Goal: Task Accomplishment & Management: Use online tool/utility

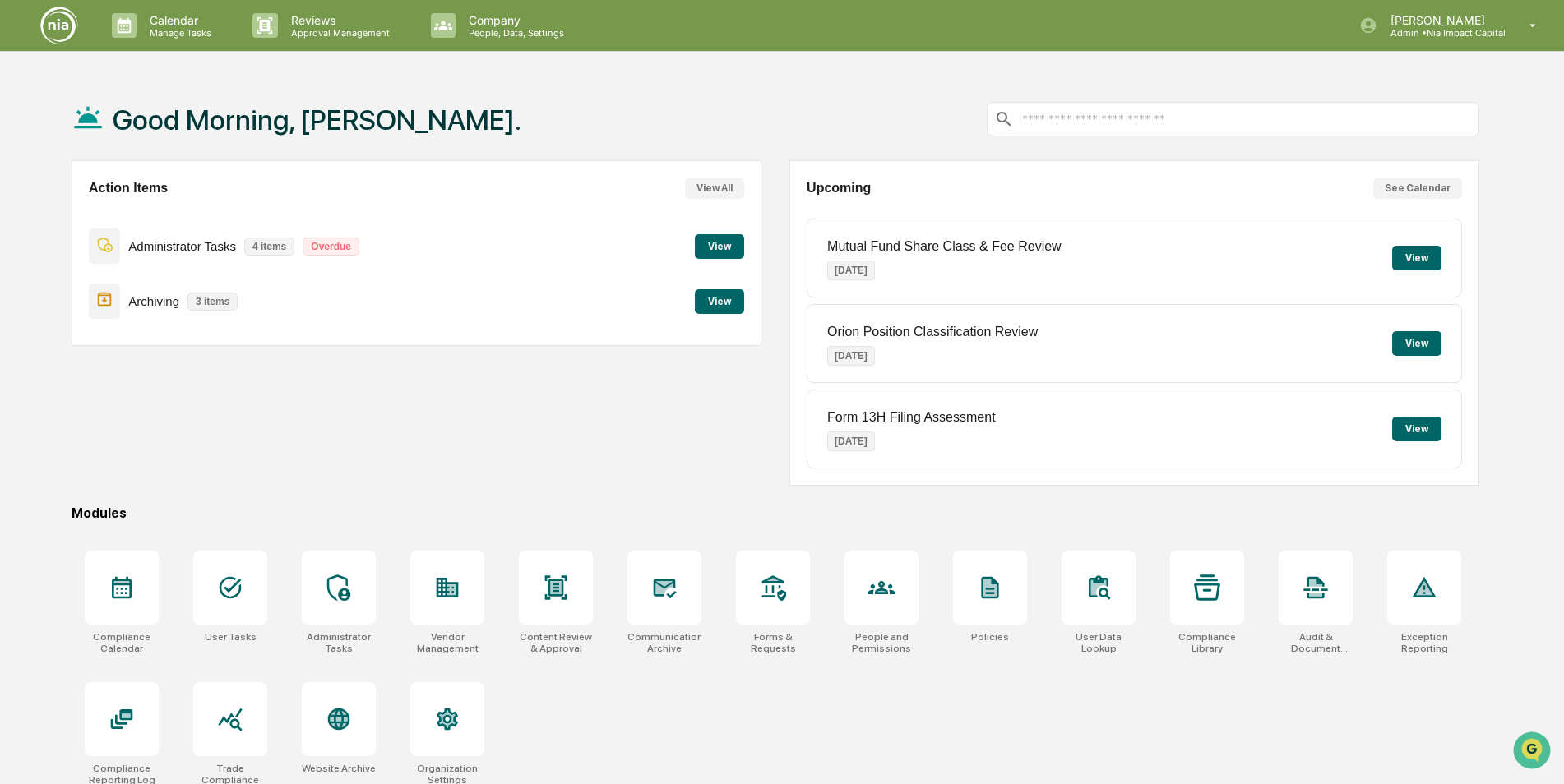
click at [267, 250] on p "4 items" at bounding box center [269, 247] width 50 height 18
click at [719, 248] on button "View" at bounding box center [720, 246] width 49 height 25
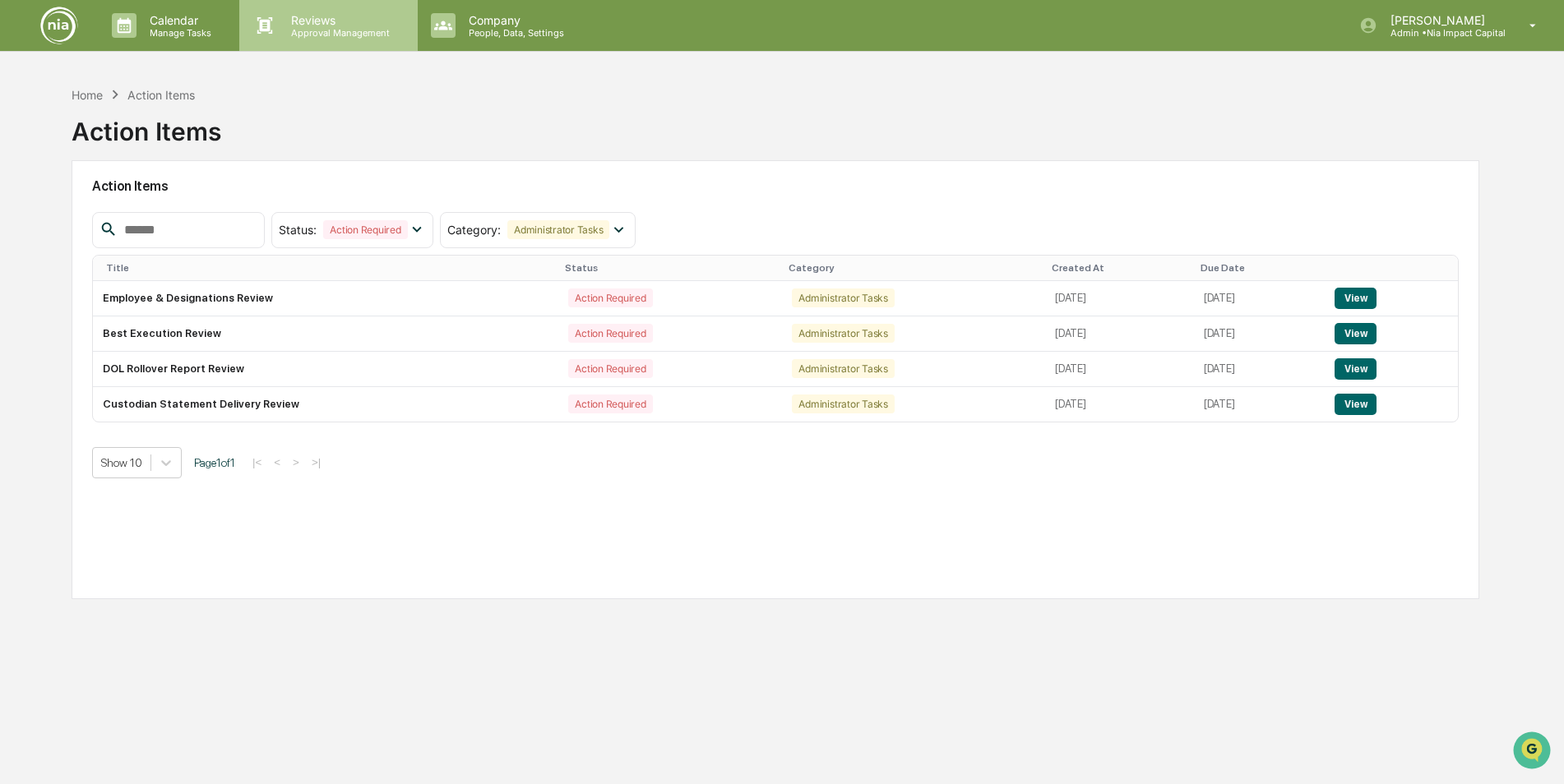
click at [284, 21] on p "Reviews" at bounding box center [338, 19] width 120 height 14
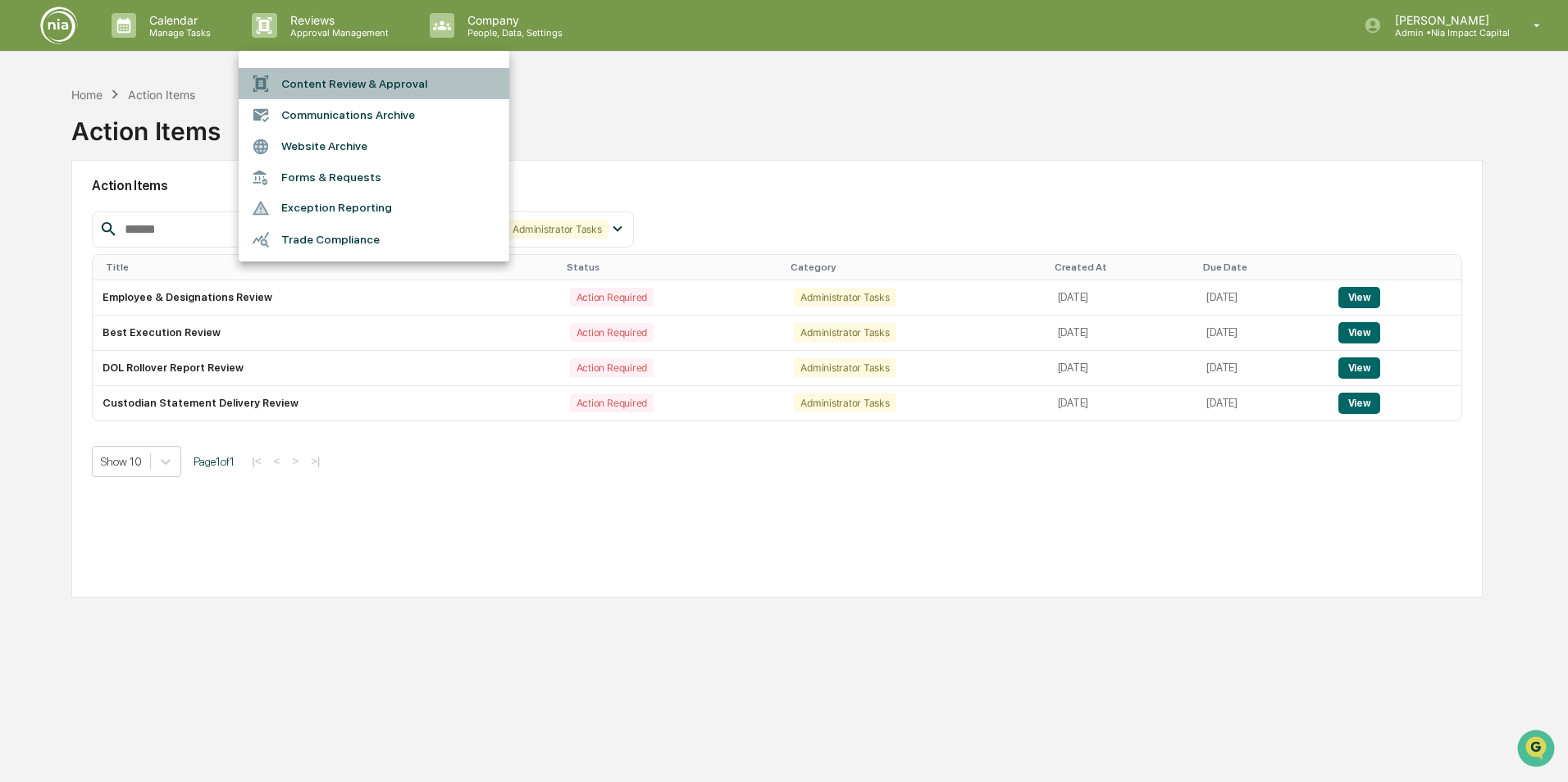
click at [323, 87] on li "Content Review & Approval" at bounding box center [374, 84] width 271 height 31
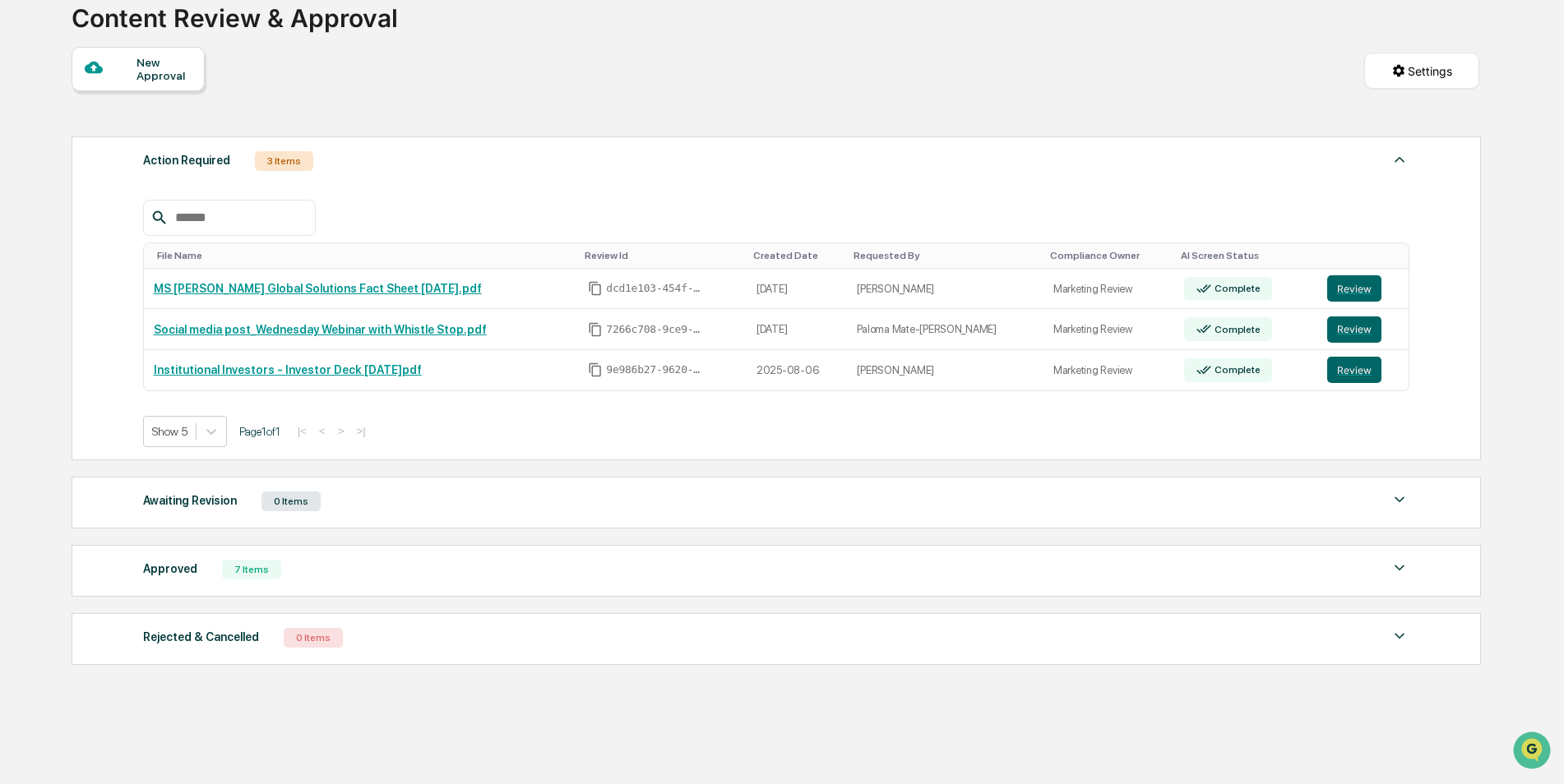
scroll to position [143, 0]
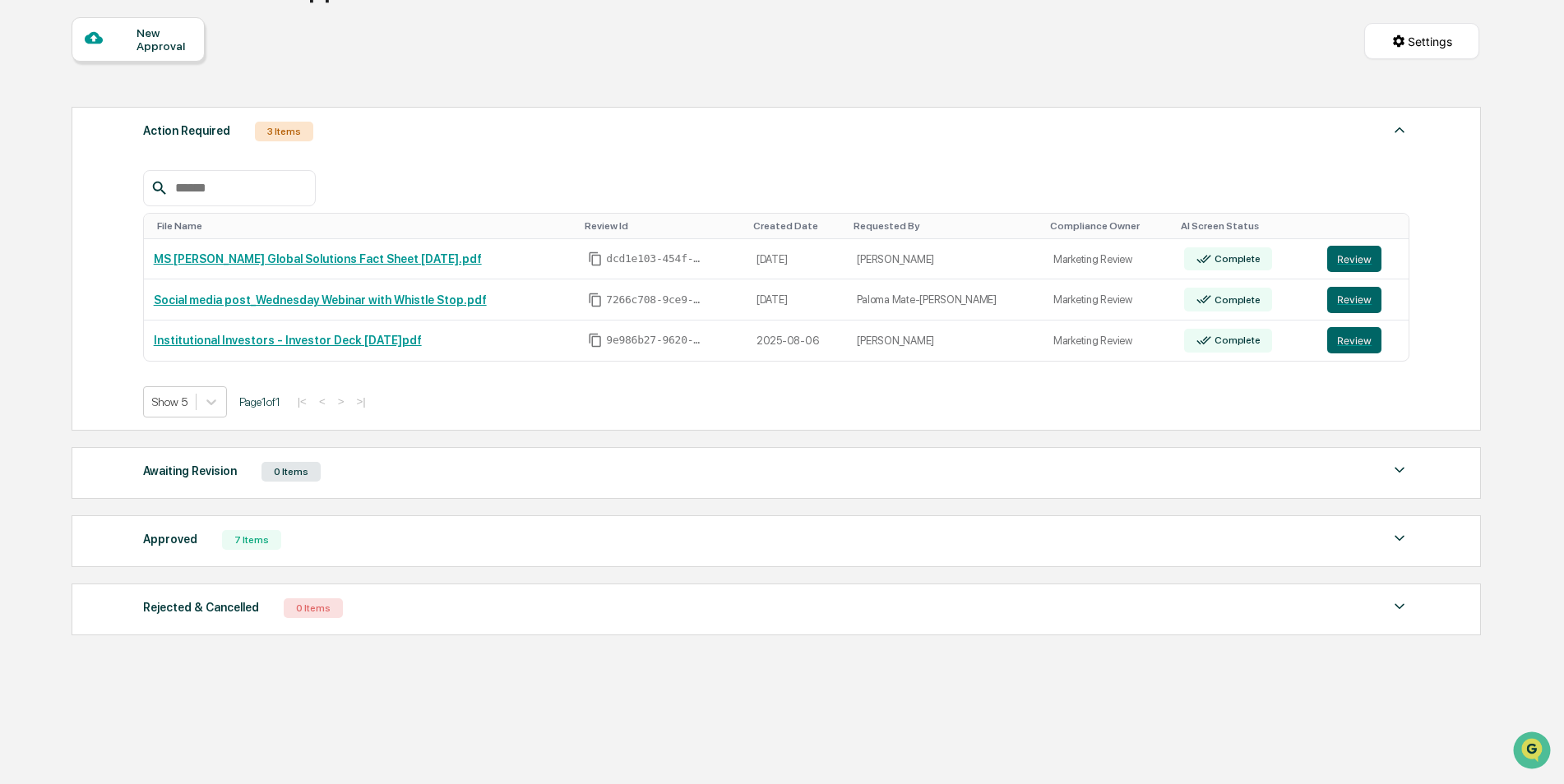
click at [419, 544] on div "Approved 7 Items" at bounding box center [776, 540] width 1267 height 23
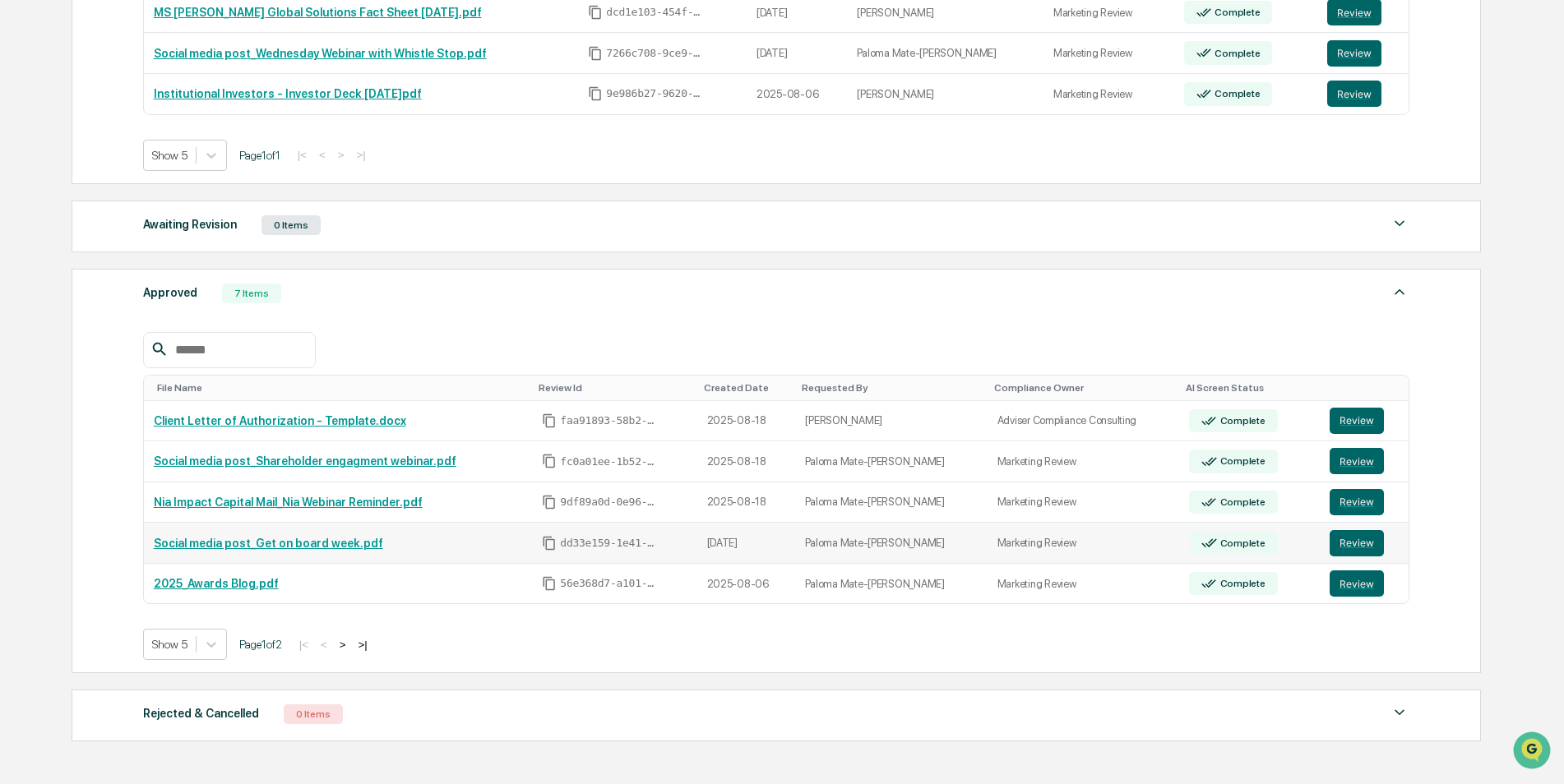
scroll to position [472, 0]
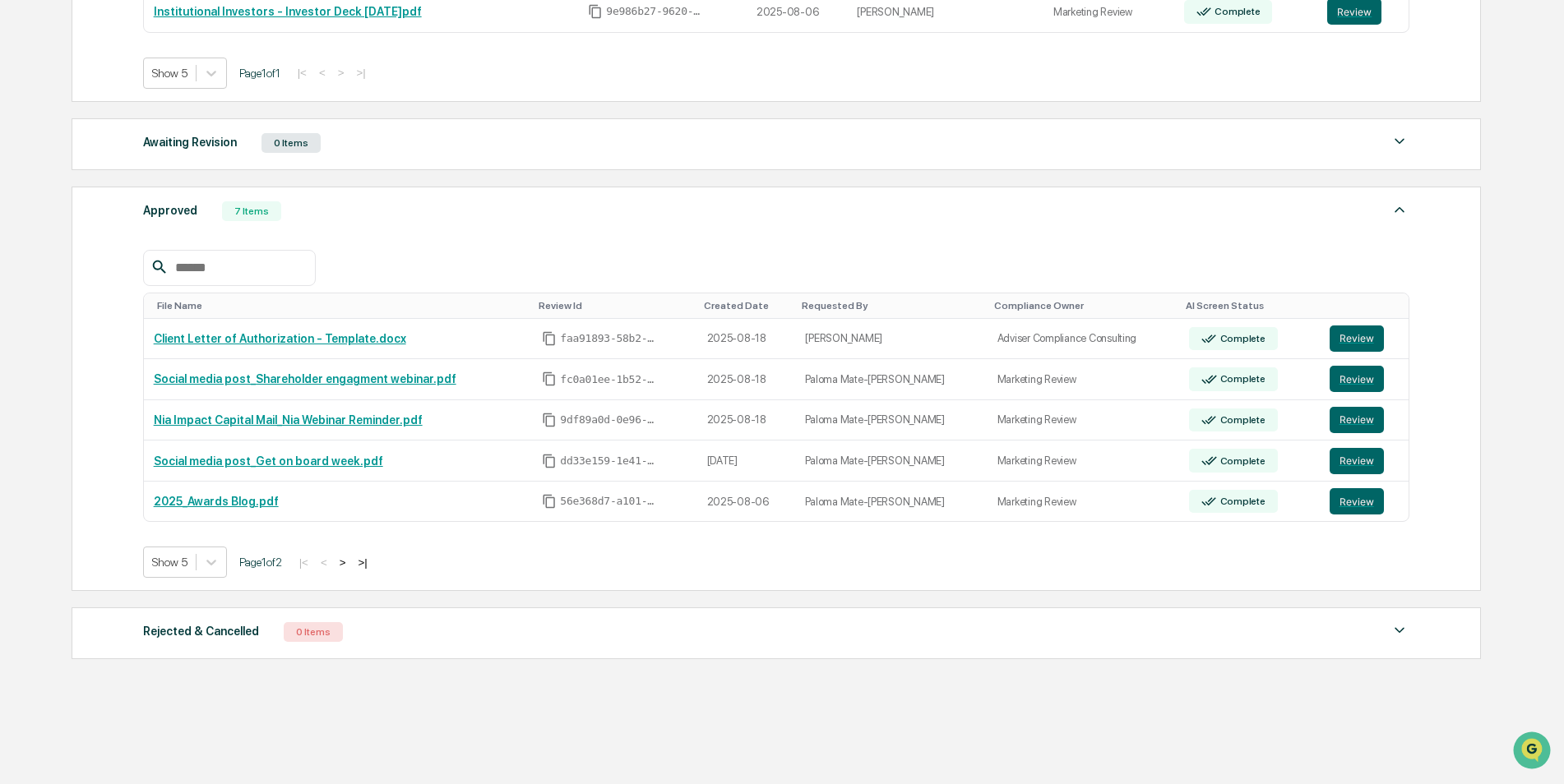
click at [351, 563] on button ">" at bounding box center [342, 562] width 16 height 14
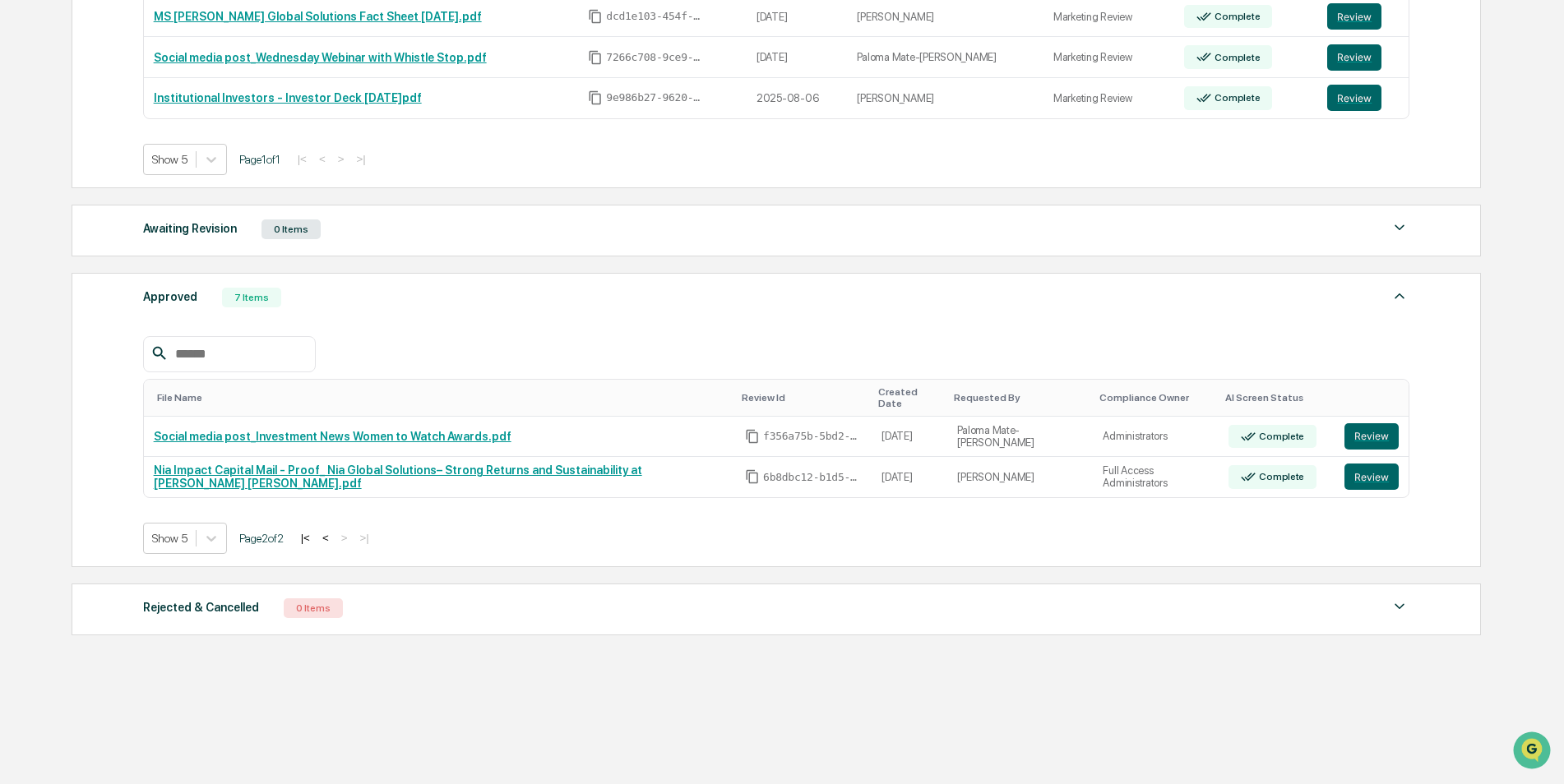
scroll to position [374, 0]
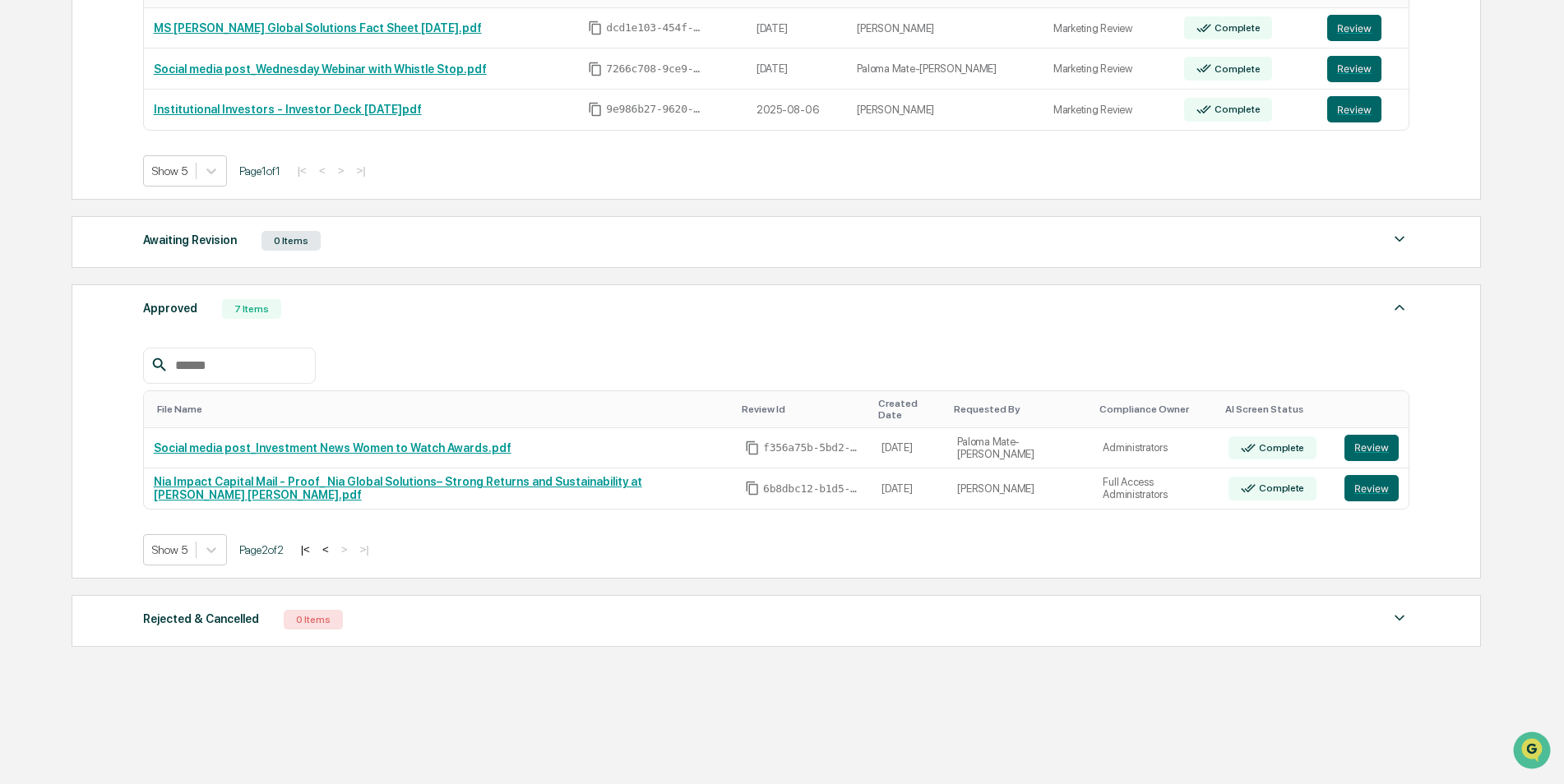
click at [332, 543] on button "<" at bounding box center [325, 549] width 16 height 14
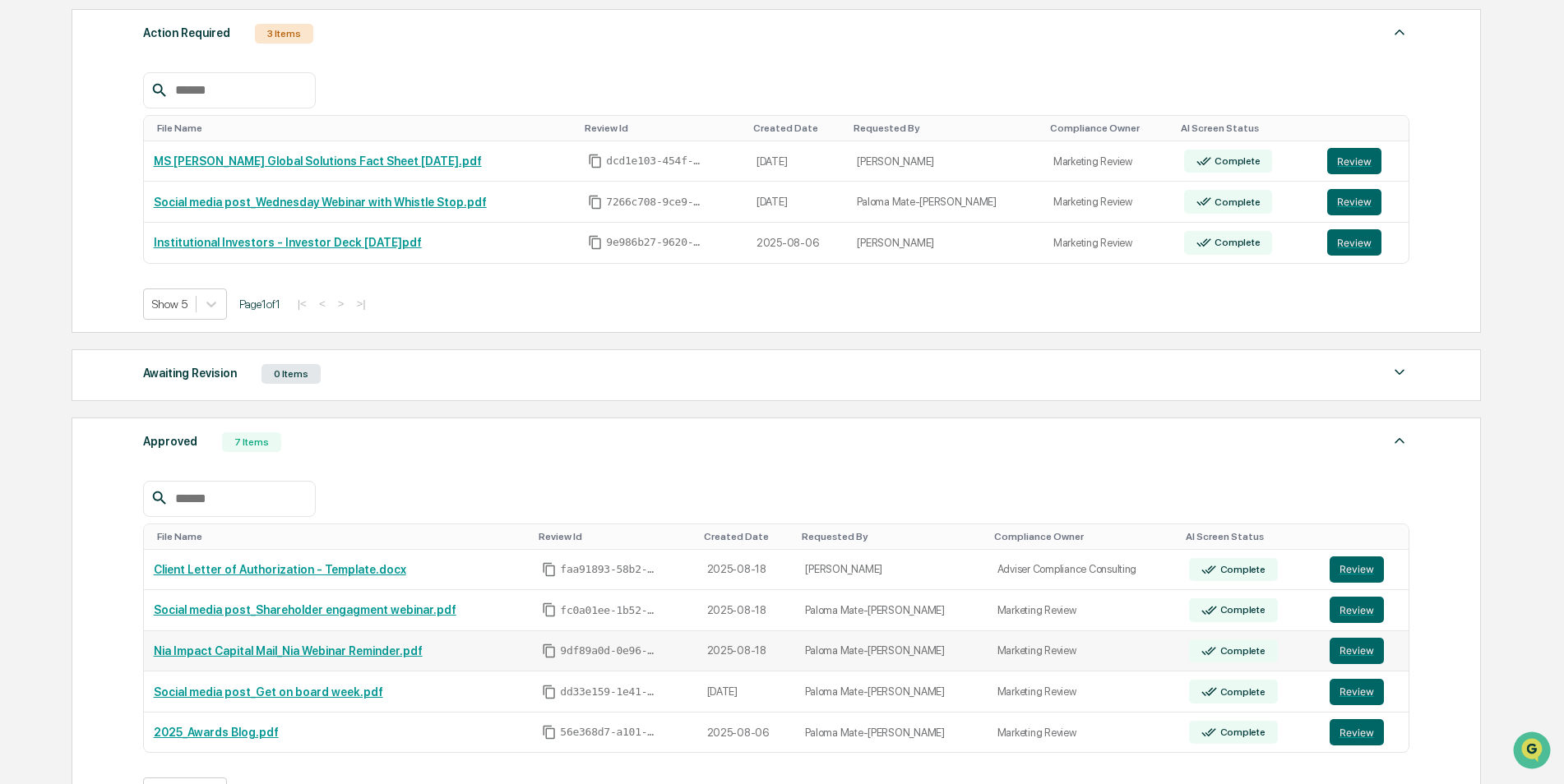
scroll to position [291, 0]
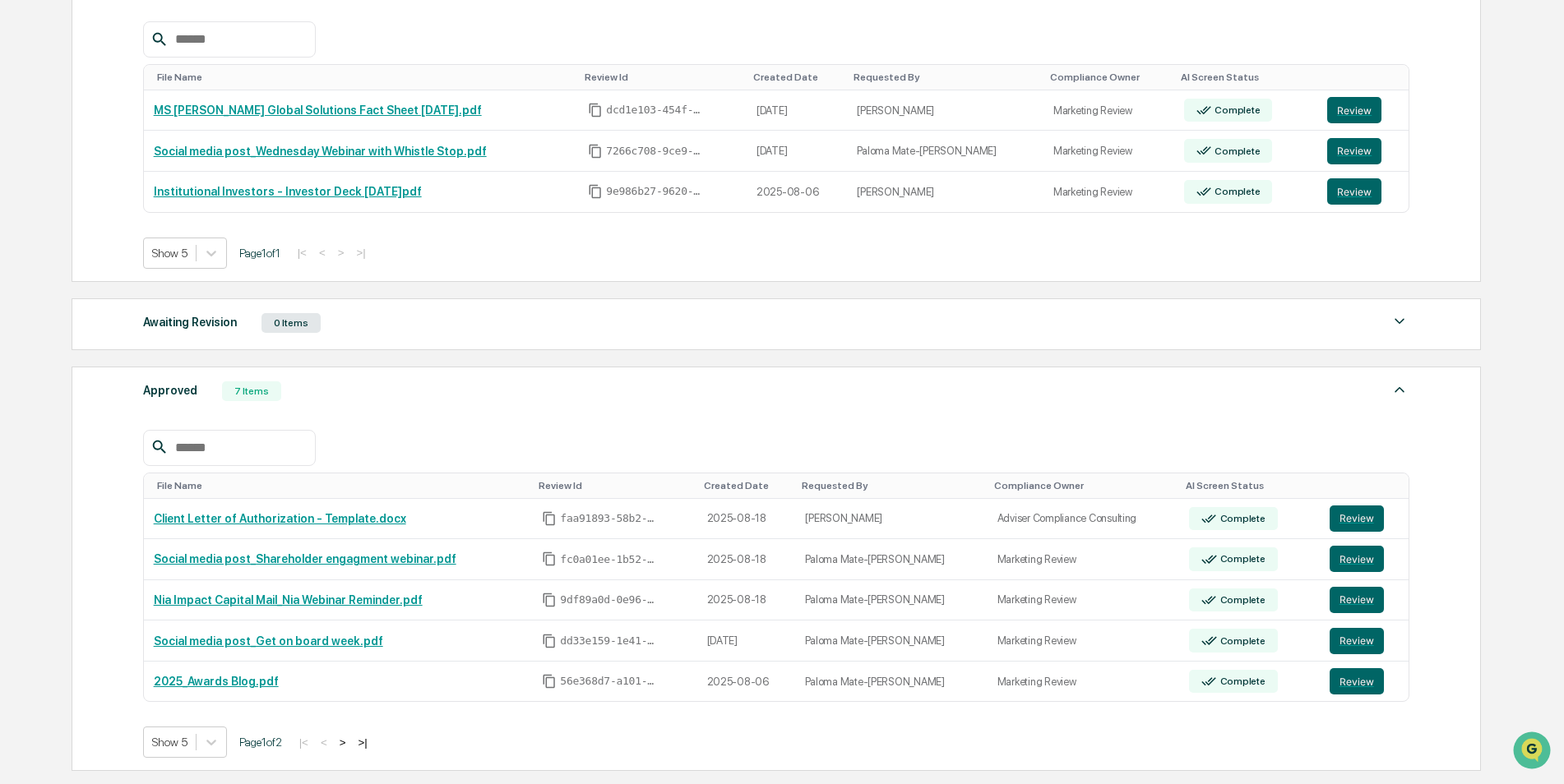
click at [497, 387] on div "Approved 7 Items" at bounding box center [776, 391] width 1267 height 23
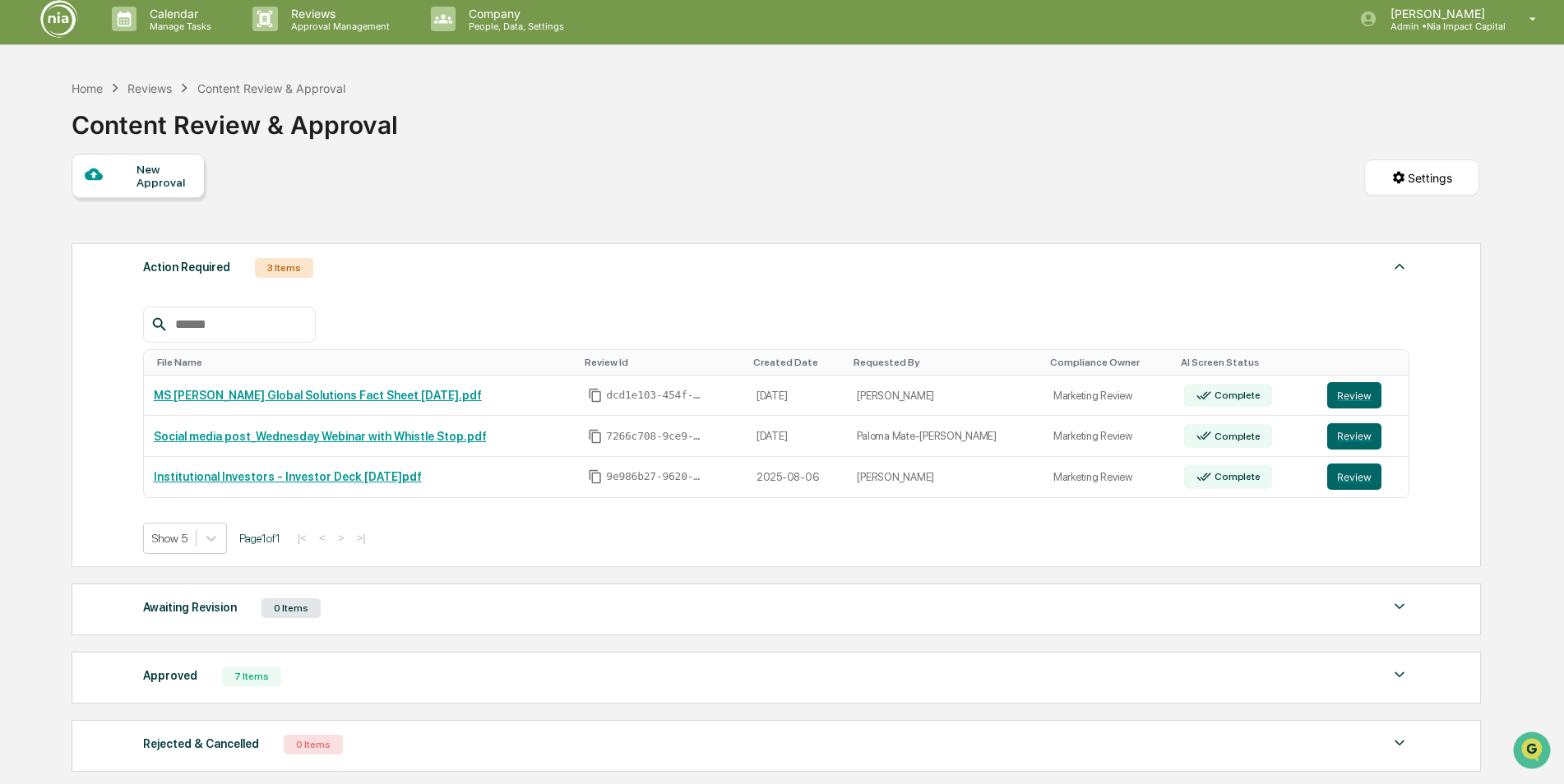
scroll to position [0, 0]
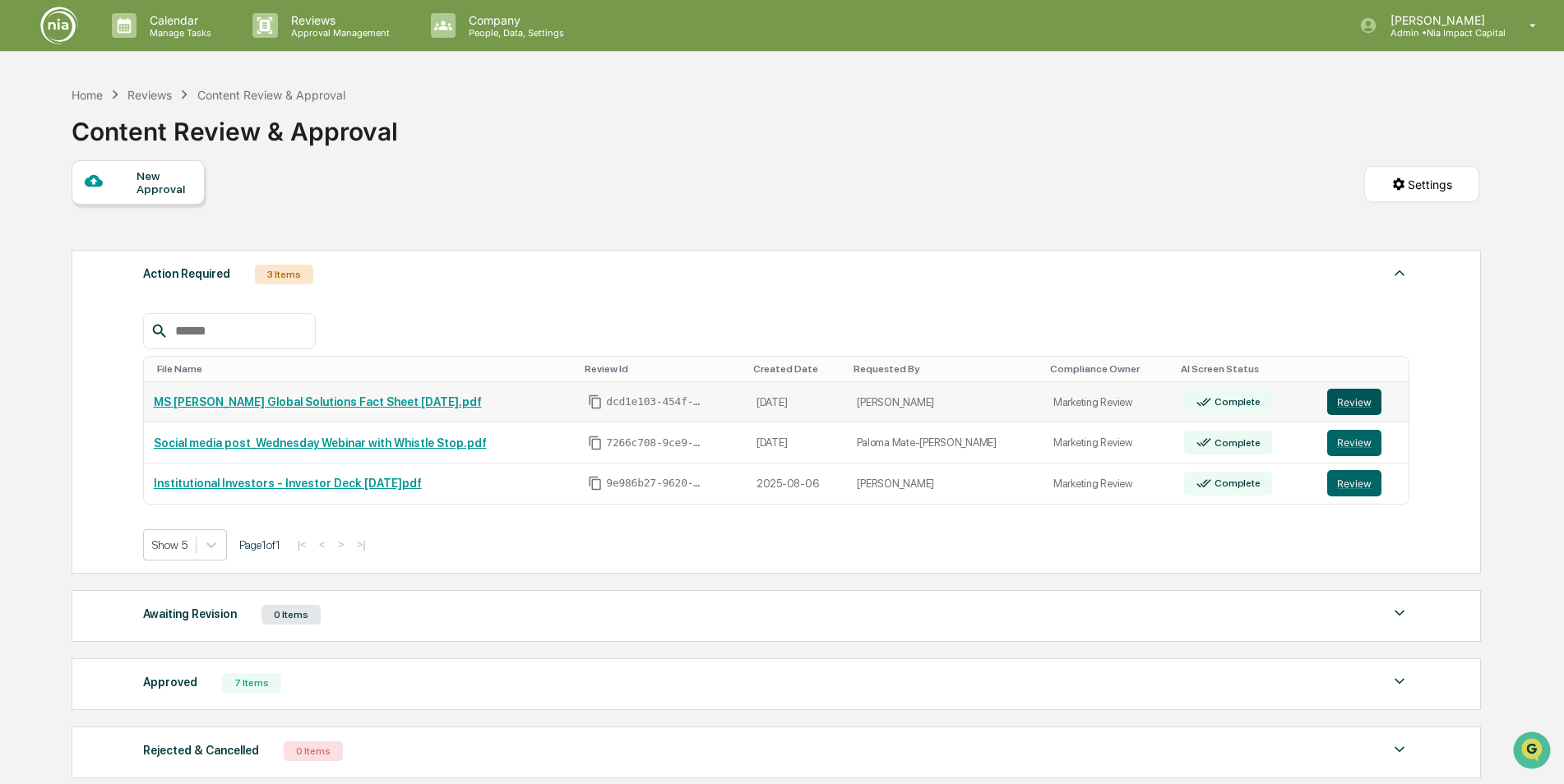
click at [1352, 402] on button "Review" at bounding box center [1354, 402] width 55 height 26
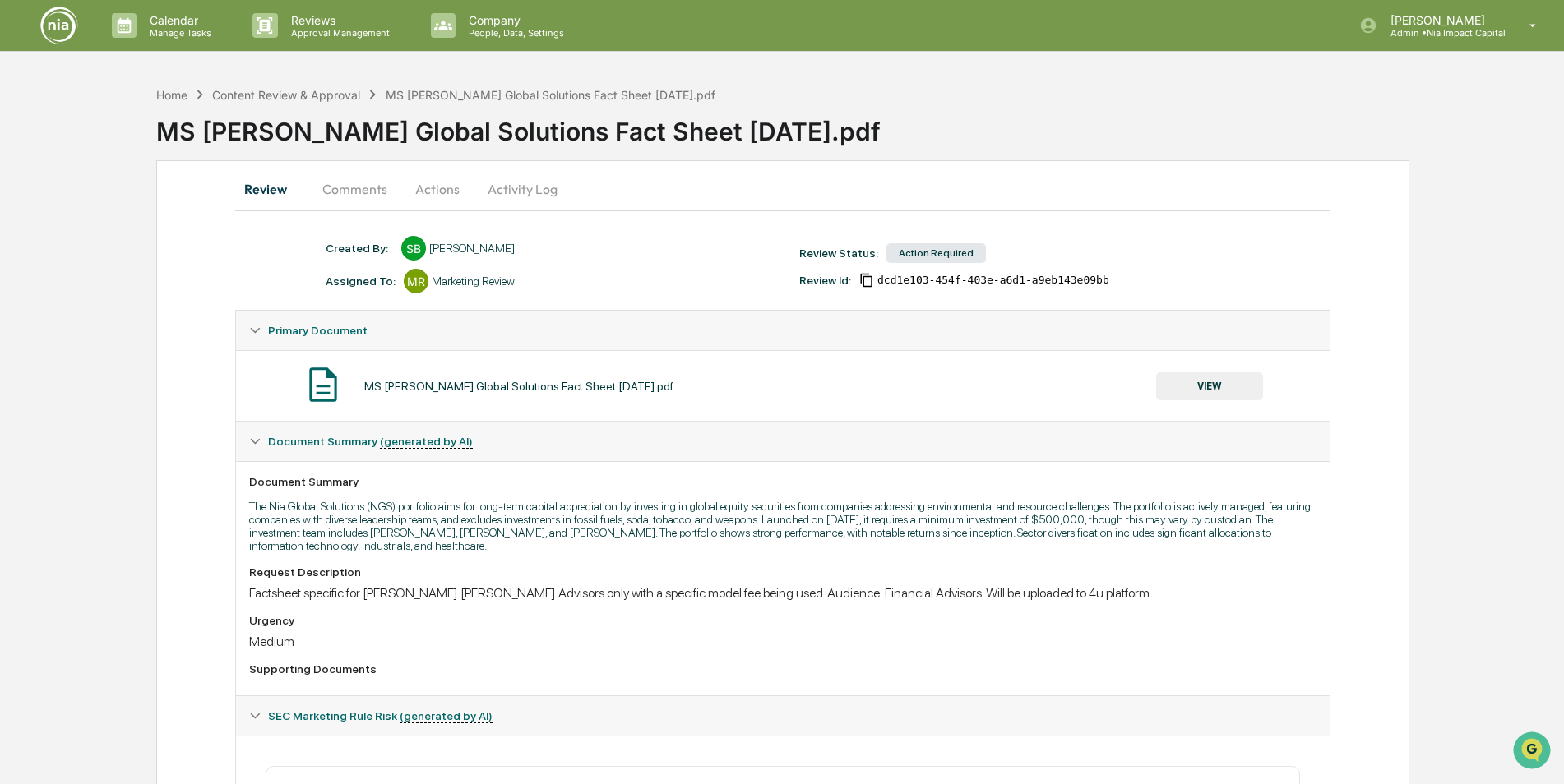
click at [336, 186] on button "Comments" at bounding box center [354, 188] width 91 height 39
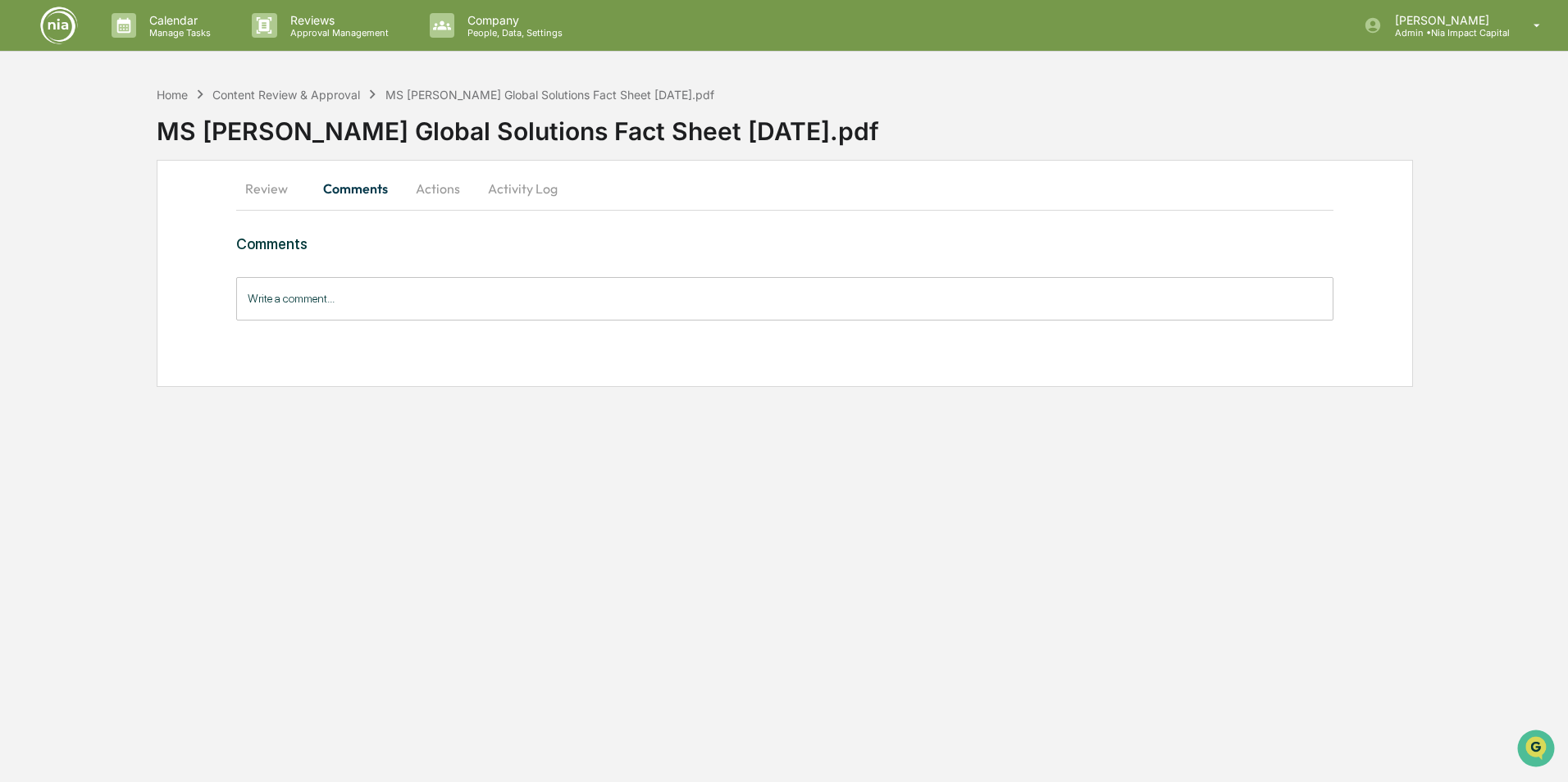
click at [419, 196] on button "Actions" at bounding box center [437, 188] width 74 height 39
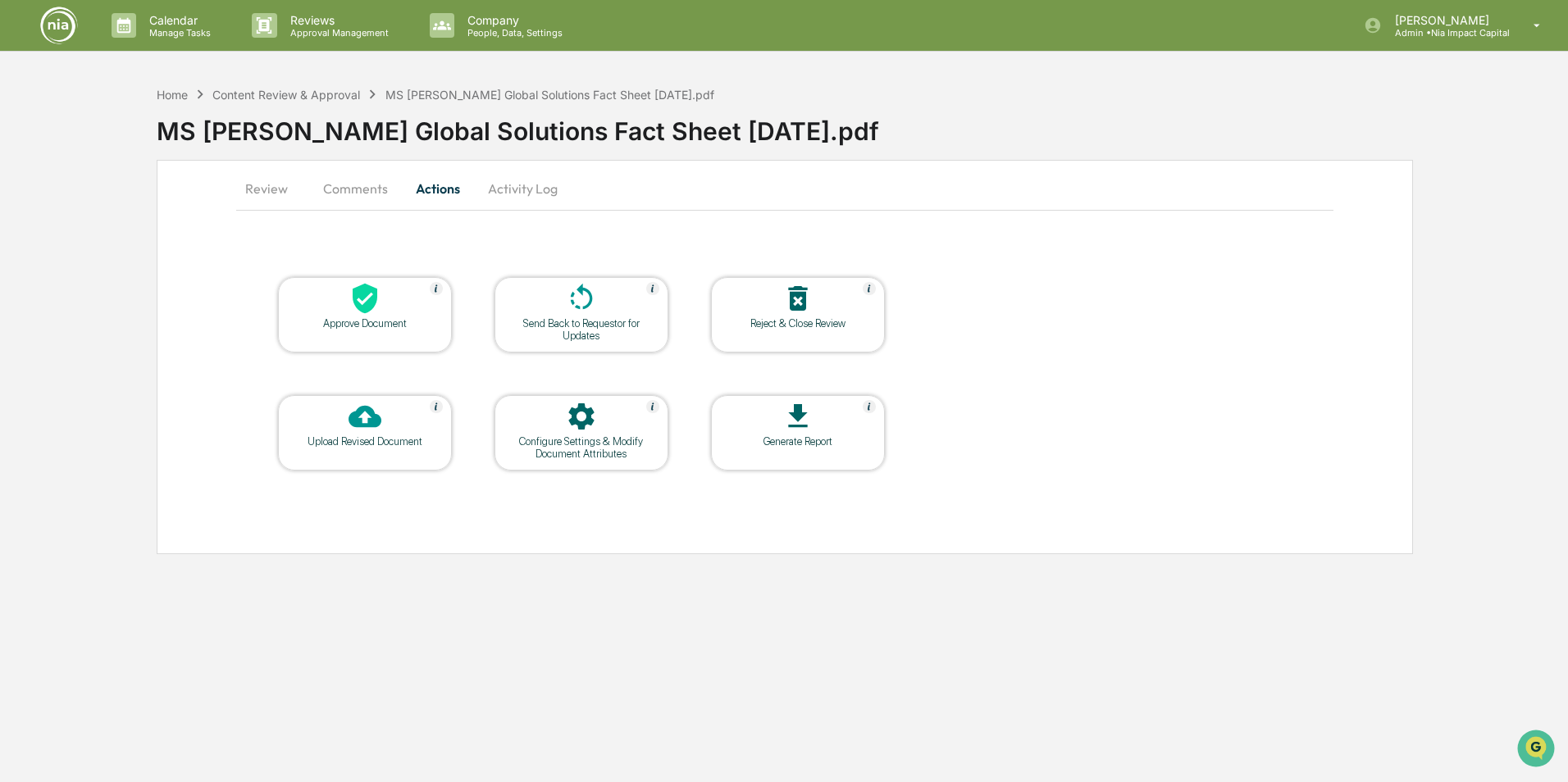
click at [519, 200] on button "Activity Log" at bounding box center [523, 188] width 96 height 39
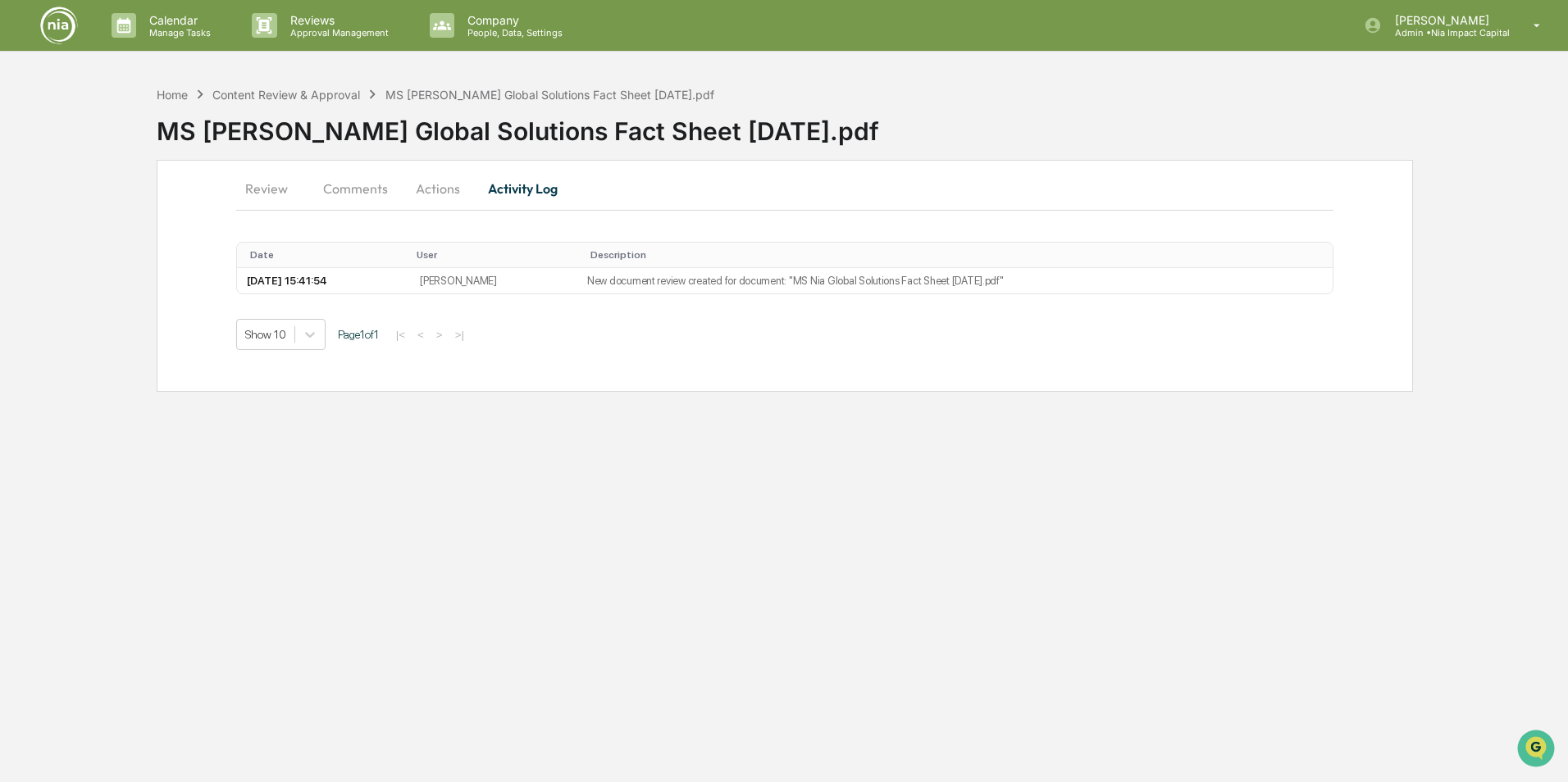
drag, startPoint x: 256, startPoint y: 199, endPoint x: 246, endPoint y: 199, distance: 10.0
click at [246, 201] on button "Review" at bounding box center [273, 188] width 74 height 39
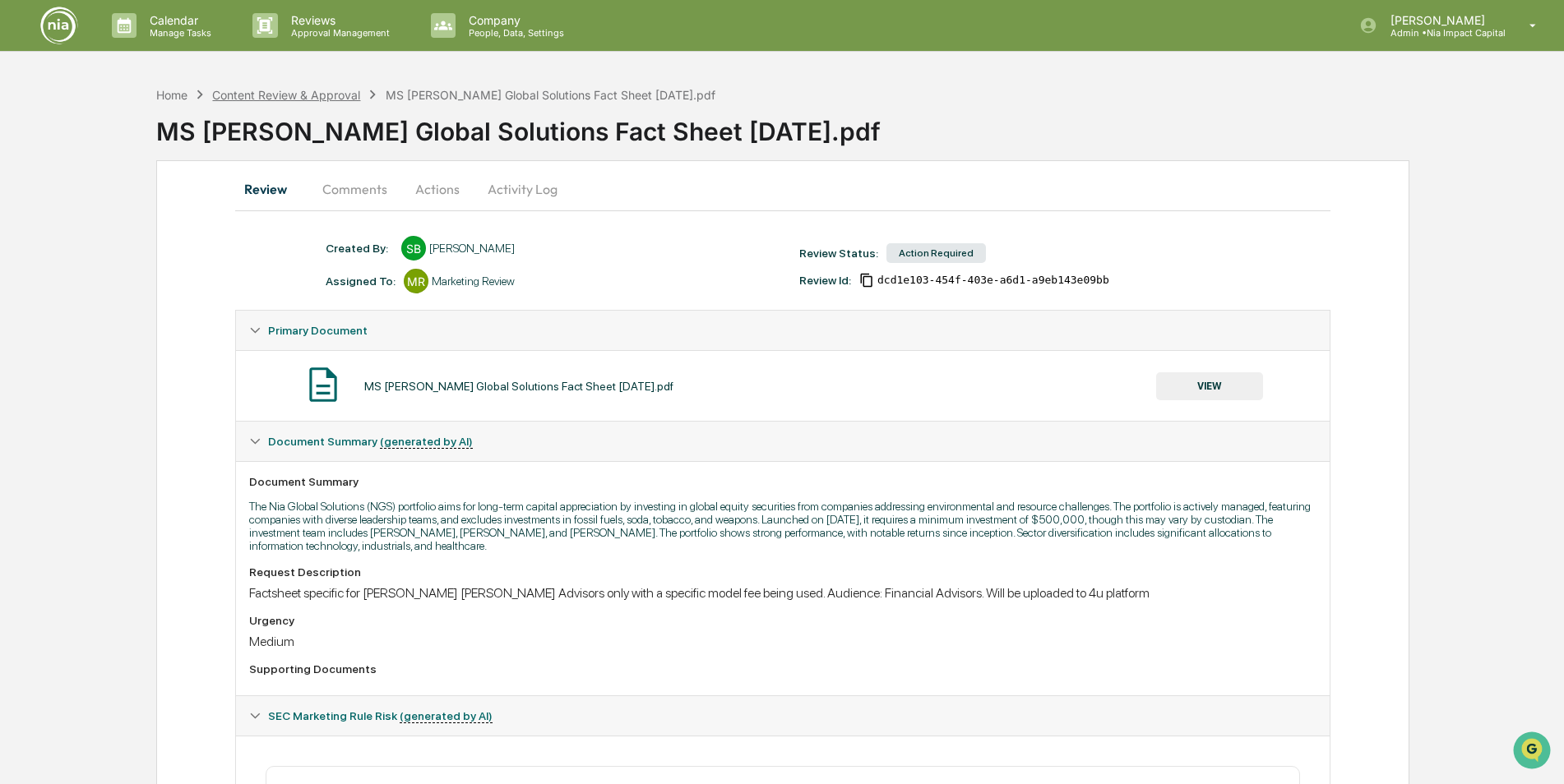
click at [301, 93] on div "Content Review & Approval" at bounding box center [286, 95] width 148 height 14
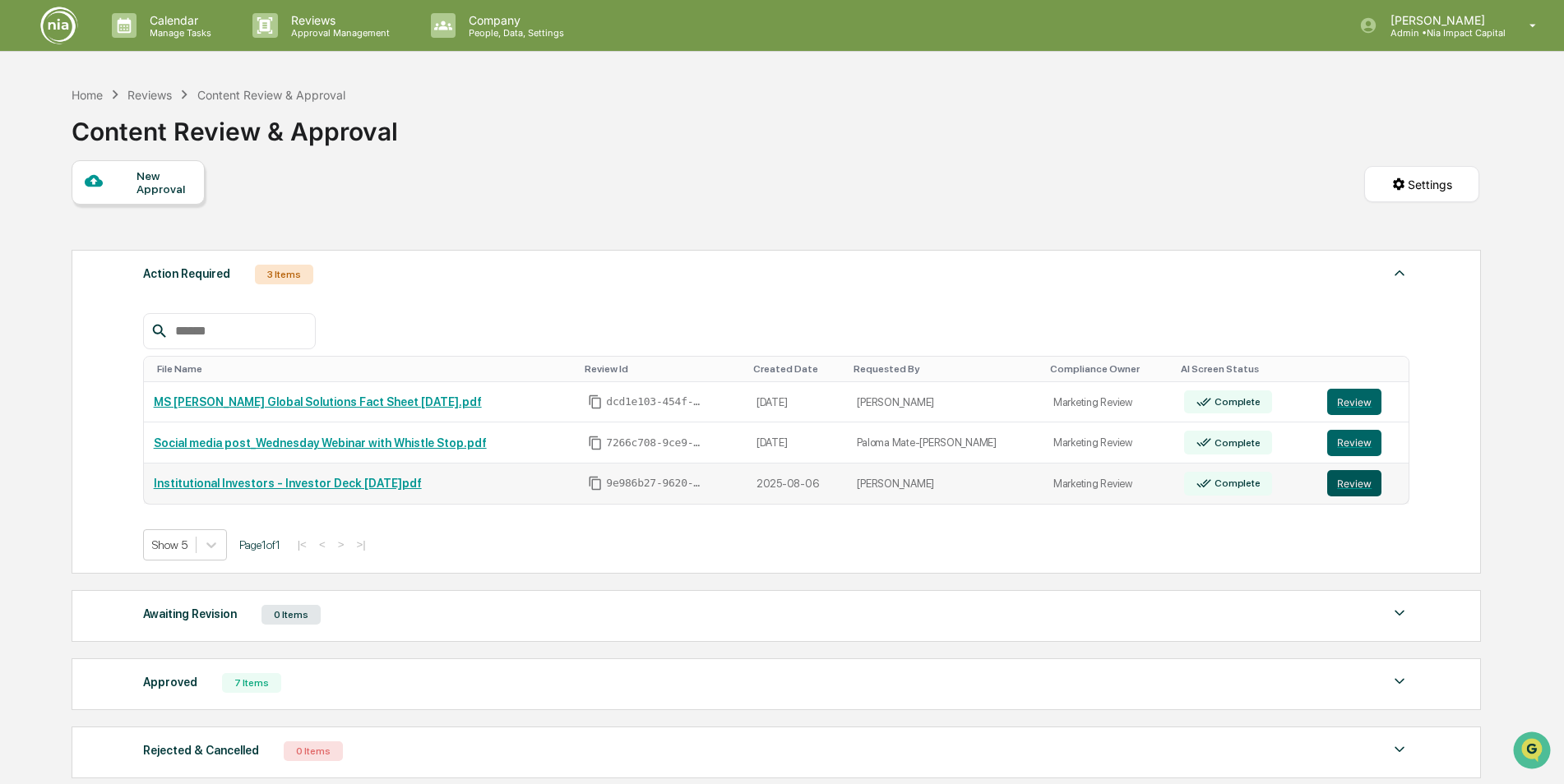
click at [1337, 486] on button "Review" at bounding box center [1354, 483] width 55 height 26
click at [48, 29] on img at bounding box center [58, 25] width 39 height 39
